Goal: Transaction & Acquisition: Purchase product/service

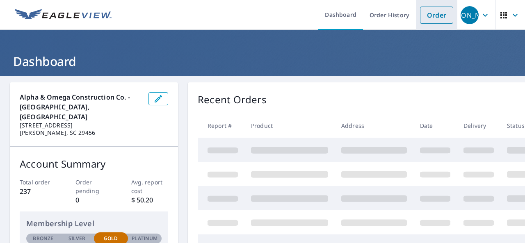
click at [430, 13] on link "Order" at bounding box center [436, 15] width 33 height 17
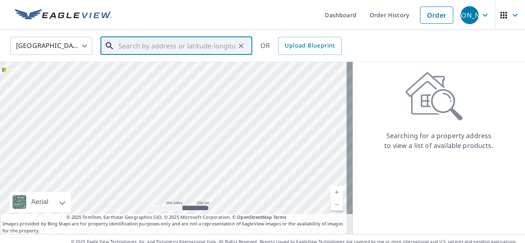
click at [143, 47] on input "text" at bounding box center [176, 45] width 117 height 23
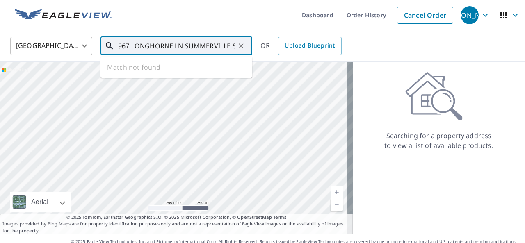
scroll to position [0, 8]
type input "1967 LONGHORNE LN SUMMERVILLE SC"
click at [500, 18] on icon "button" at bounding box center [503, 15] width 7 height 7
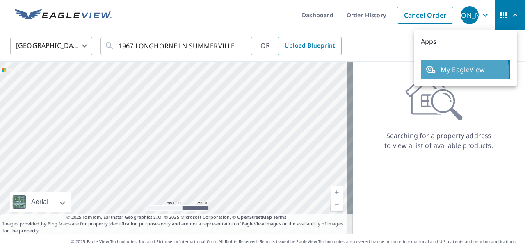
click at [464, 72] on span "My EagleView" at bounding box center [466, 70] width 80 height 10
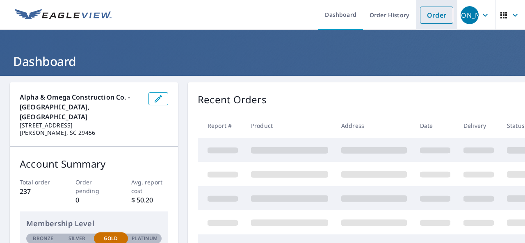
click at [426, 16] on link "Order" at bounding box center [436, 15] width 33 height 17
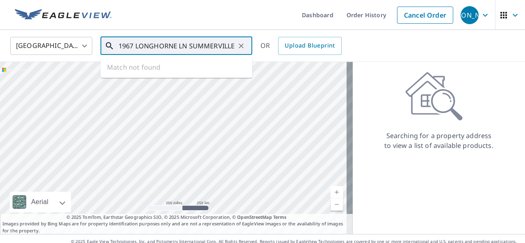
click at [234, 47] on input "1967 LONGHORNE LN SUMMERVILLE SC" at bounding box center [176, 45] width 117 height 23
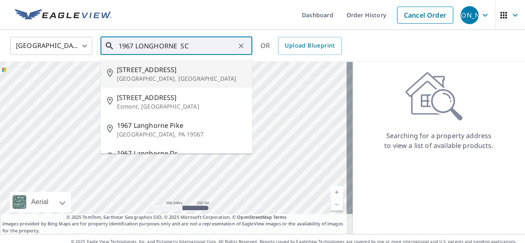
click at [200, 46] on input "1967 LONGHORNE SC" at bounding box center [176, 45] width 117 height 23
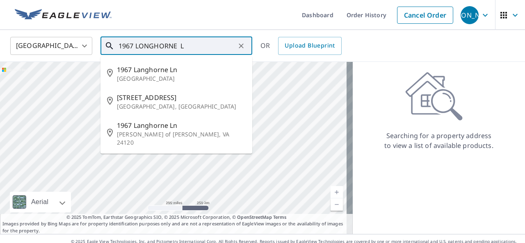
type input "1967 LONGHORNE LN"
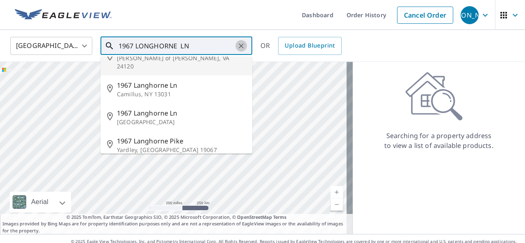
click at [241, 46] on icon "Clear" at bounding box center [241, 45] width 5 height 5
